Goal: Browse casually: Explore the website without a specific task or goal

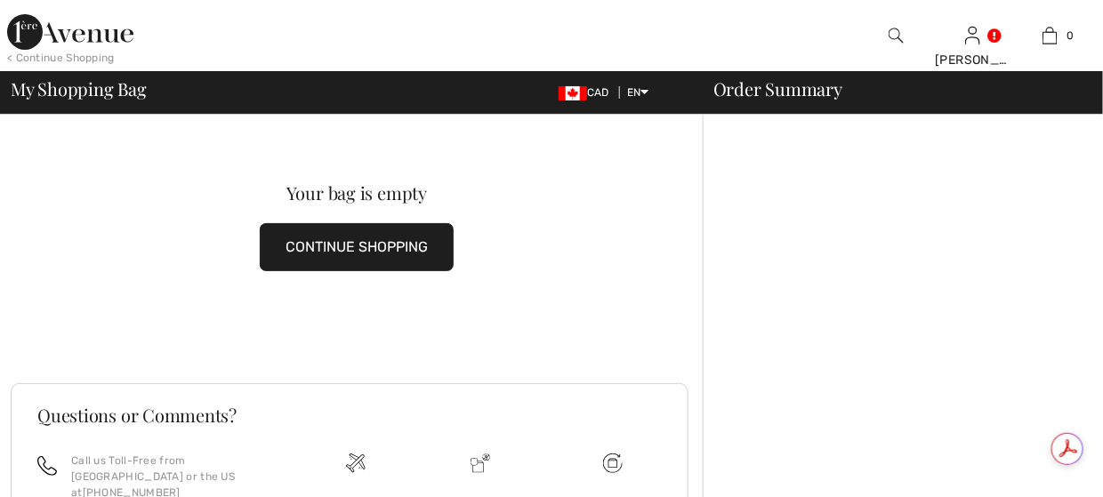
click at [29, 38] on img at bounding box center [70, 32] width 126 height 36
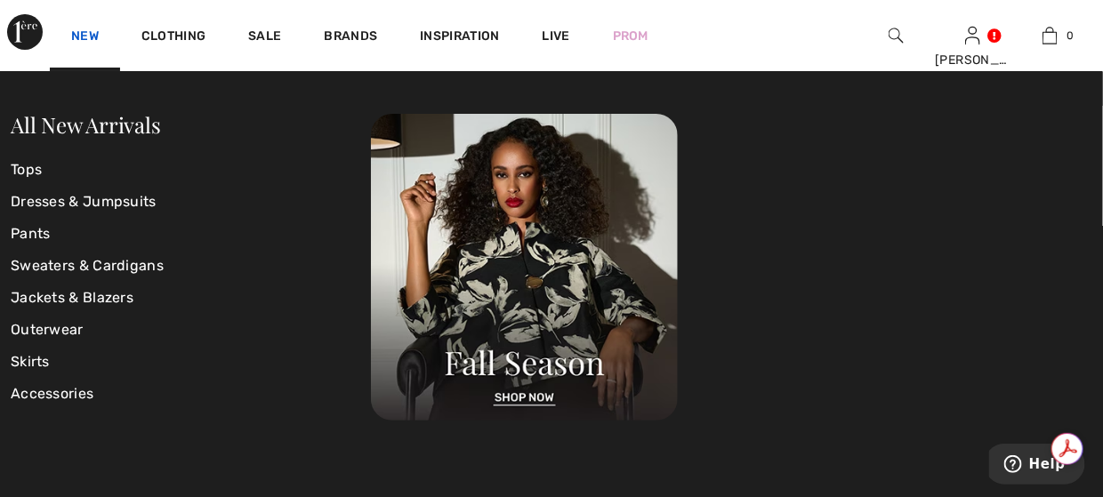
click at [83, 34] on link "New" at bounding box center [85, 37] width 28 height 19
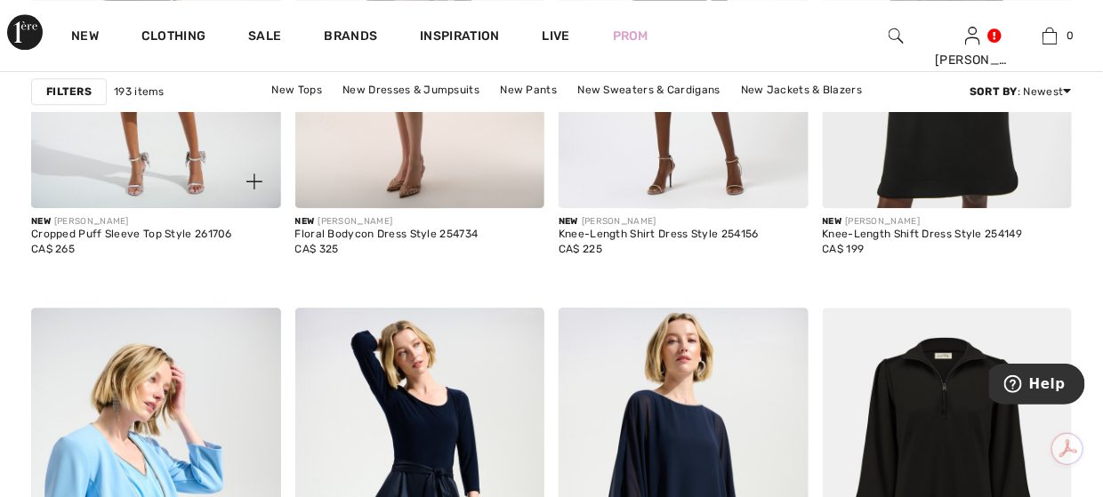
scroll to position [1601, 0]
